Goal: Check status: Check status

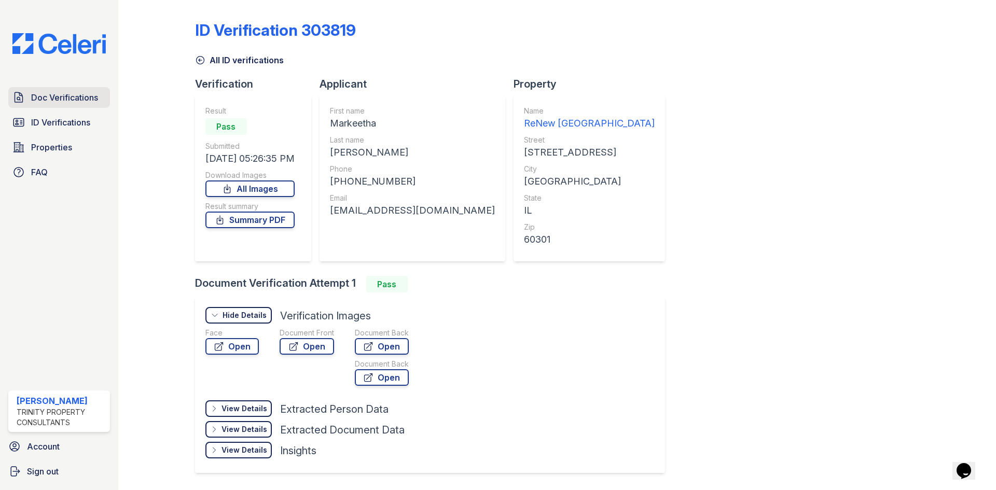
click at [73, 98] on span "Doc Verifications" at bounding box center [64, 97] width 67 height 12
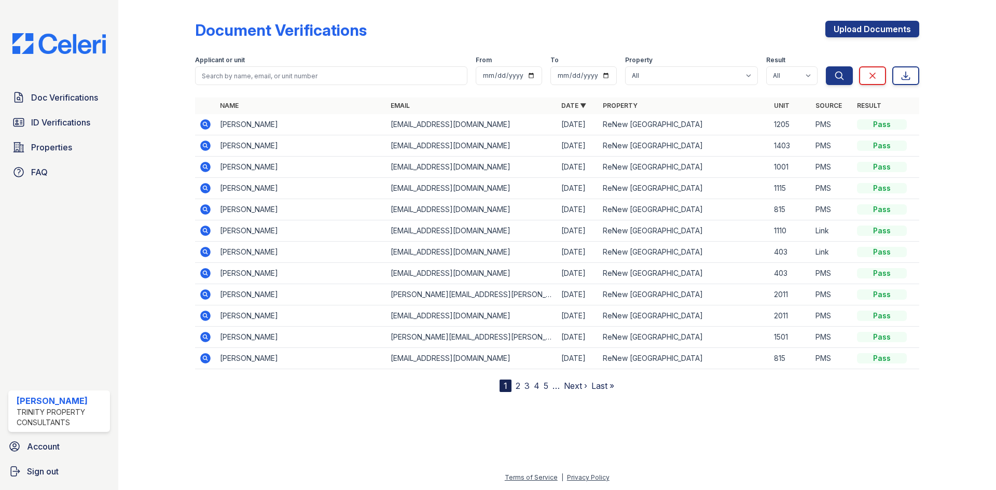
click at [205, 148] on icon at bounding box center [205, 146] width 10 height 10
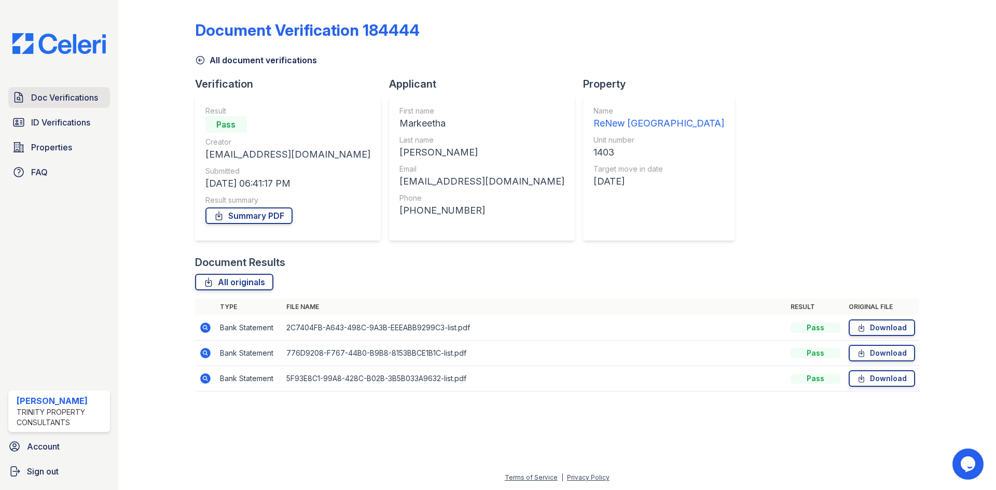
click at [49, 101] on span "Doc Verifications" at bounding box center [64, 97] width 67 height 12
